Goal: Information Seeking & Learning: Learn about a topic

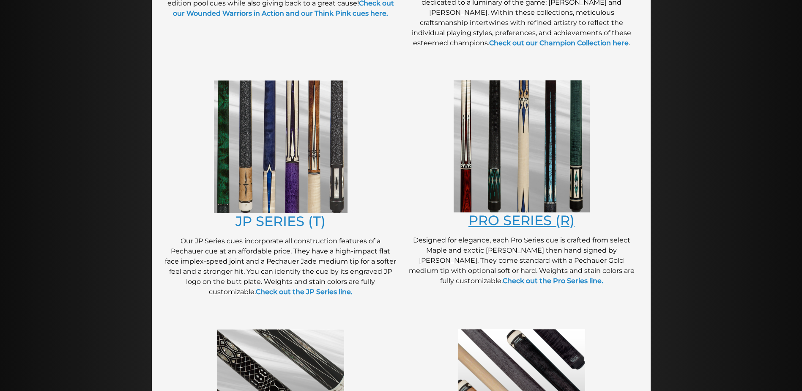
scroll to position [380, 0]
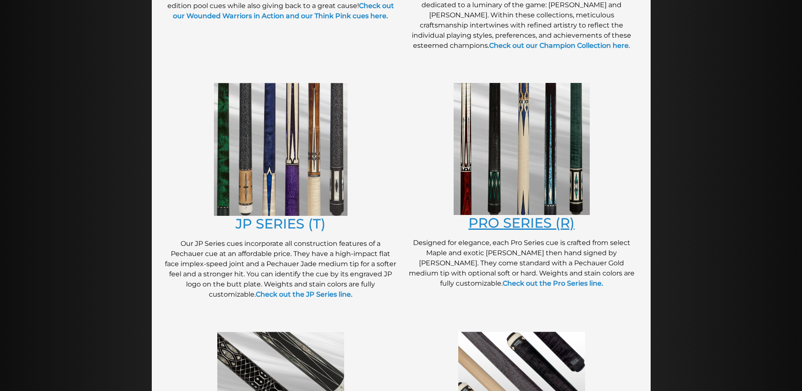
click at [512, 214] on link "PRO SERIES (R)" at bounding box center [521, 222] width 106 height 16
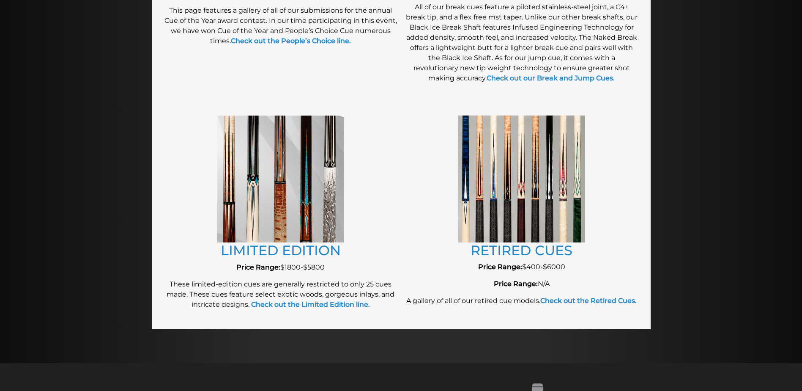
scroll to position [856, 0]
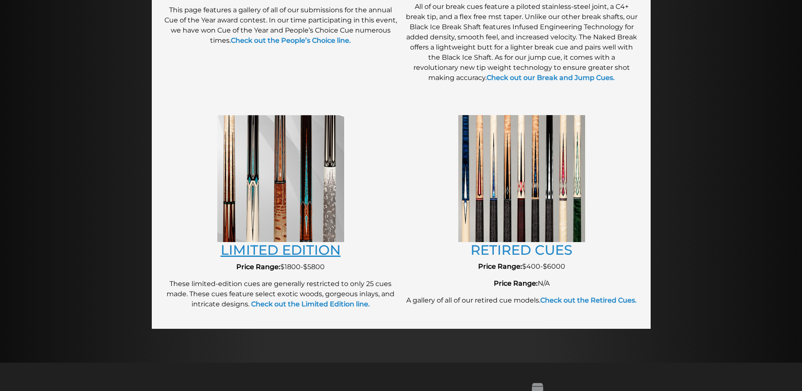
click at [305, 241] on link "LIMITED EDITION" at bounding box center [281, 249] width 120 height 16
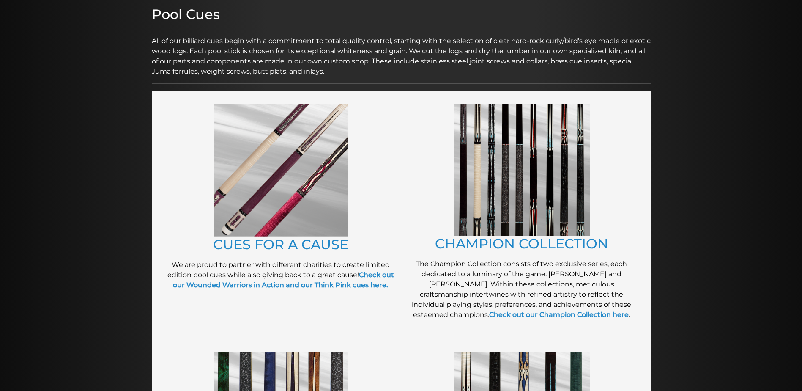
scroll to position [0, 0]
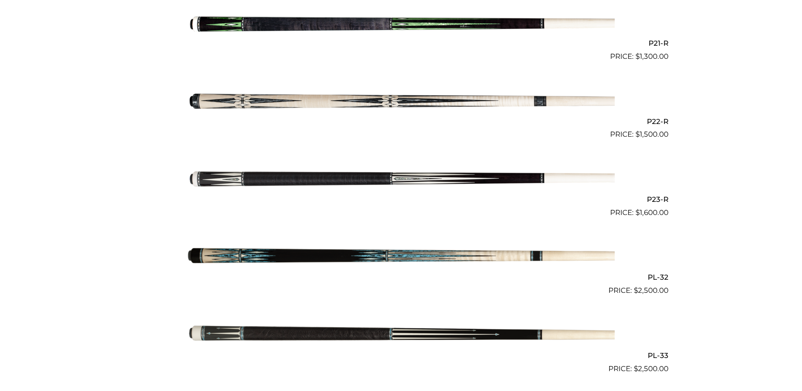
scroll to position [1845, 0]
click at [212, 178] on img at bounding box center [401, 178] width 427 height 71
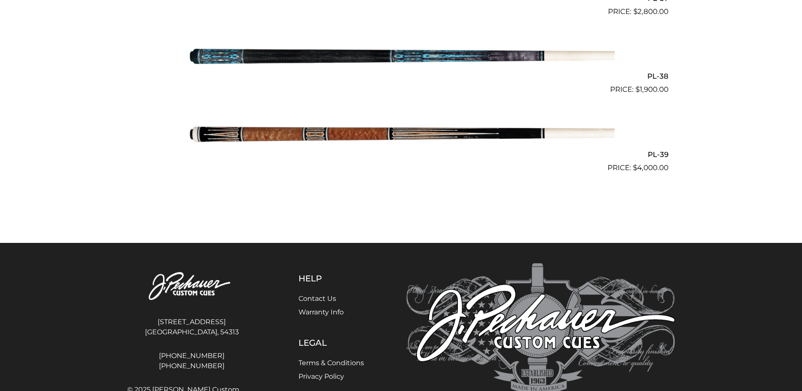
scroll to position [2436, 0]
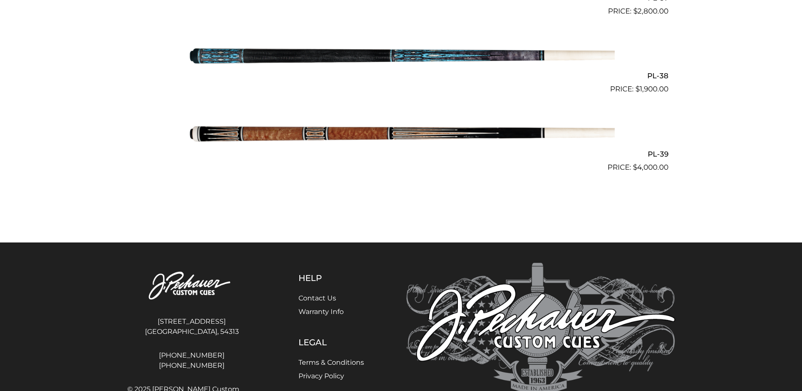
click at [315, 139] on img at bounding box center [401, 133] width 427 height 71
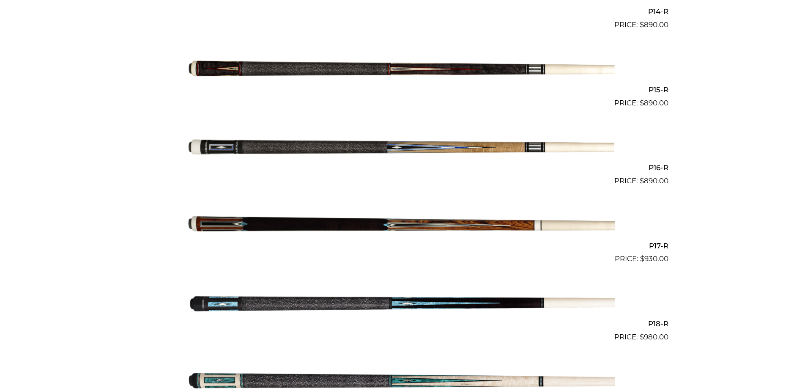
scroll to position [1329, 0]
